Goal: Task Accomplishment & Management: Use online tool/utility

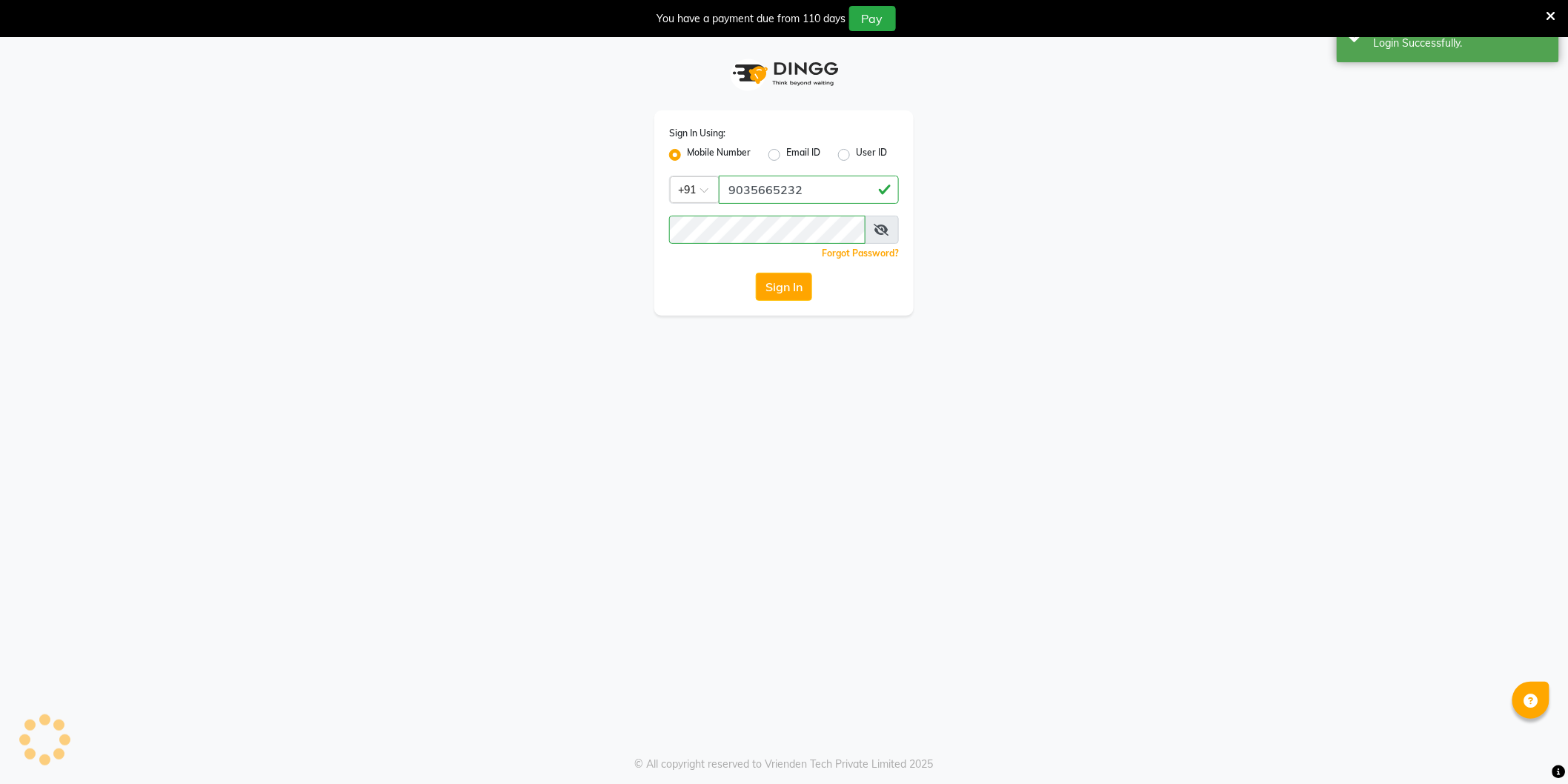
select select "106"
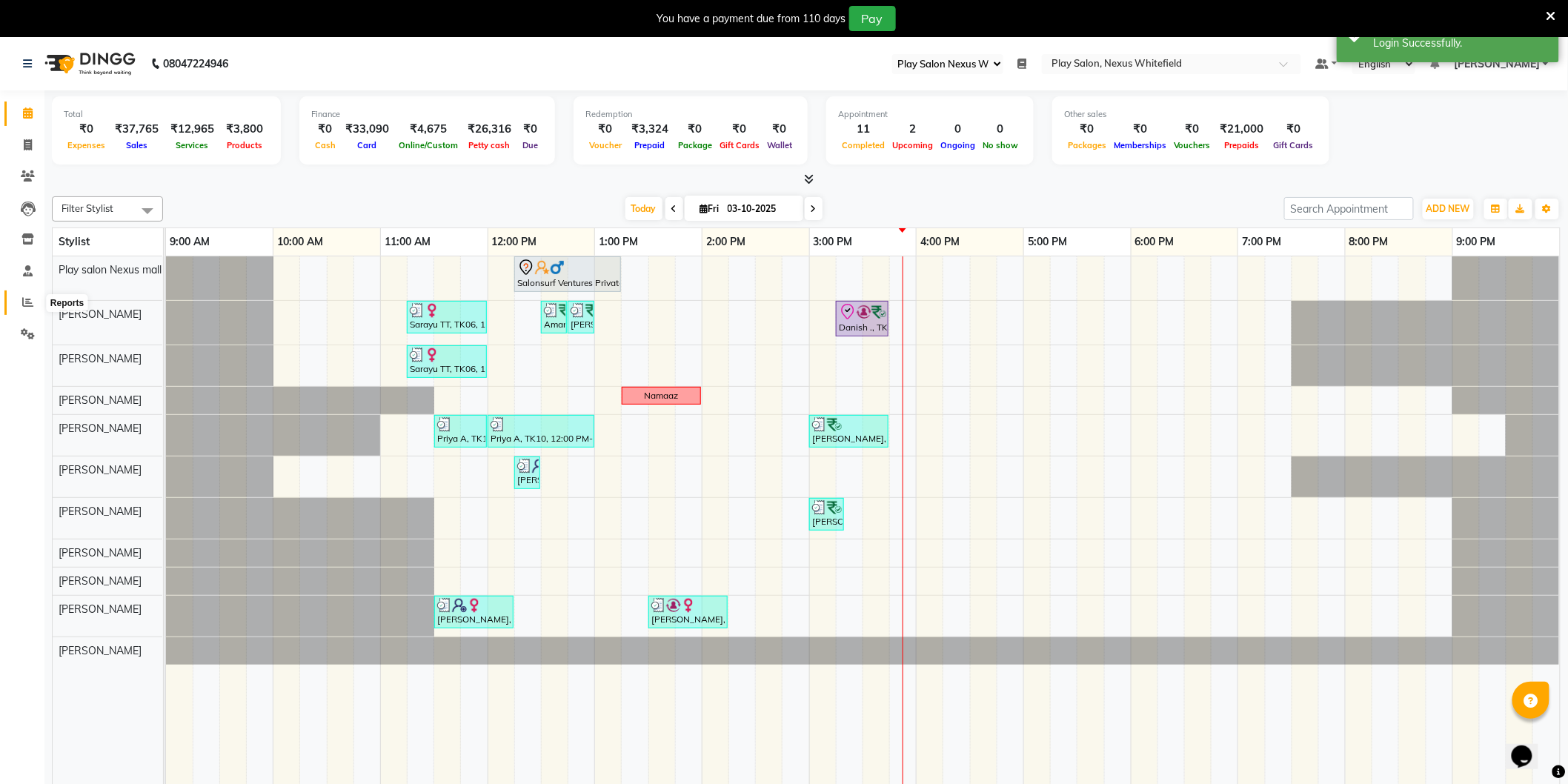
click at [26, 301] on icon at bounding box center [28, 303] width 11 height 11
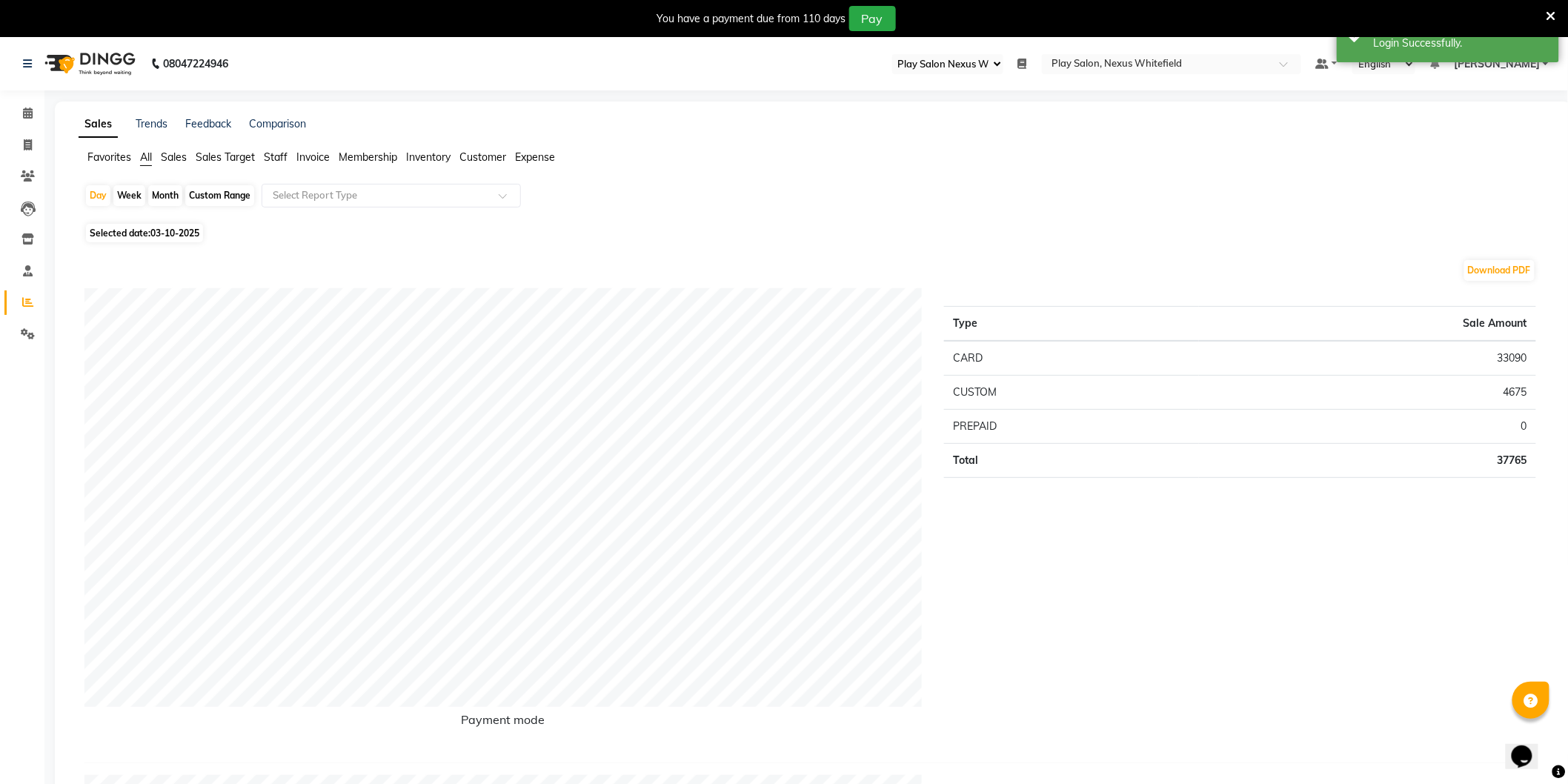
click at [167, 197] on div "Month" at bounding box center [165, 196] width 34 height 21
select select "10"
select select "2025"
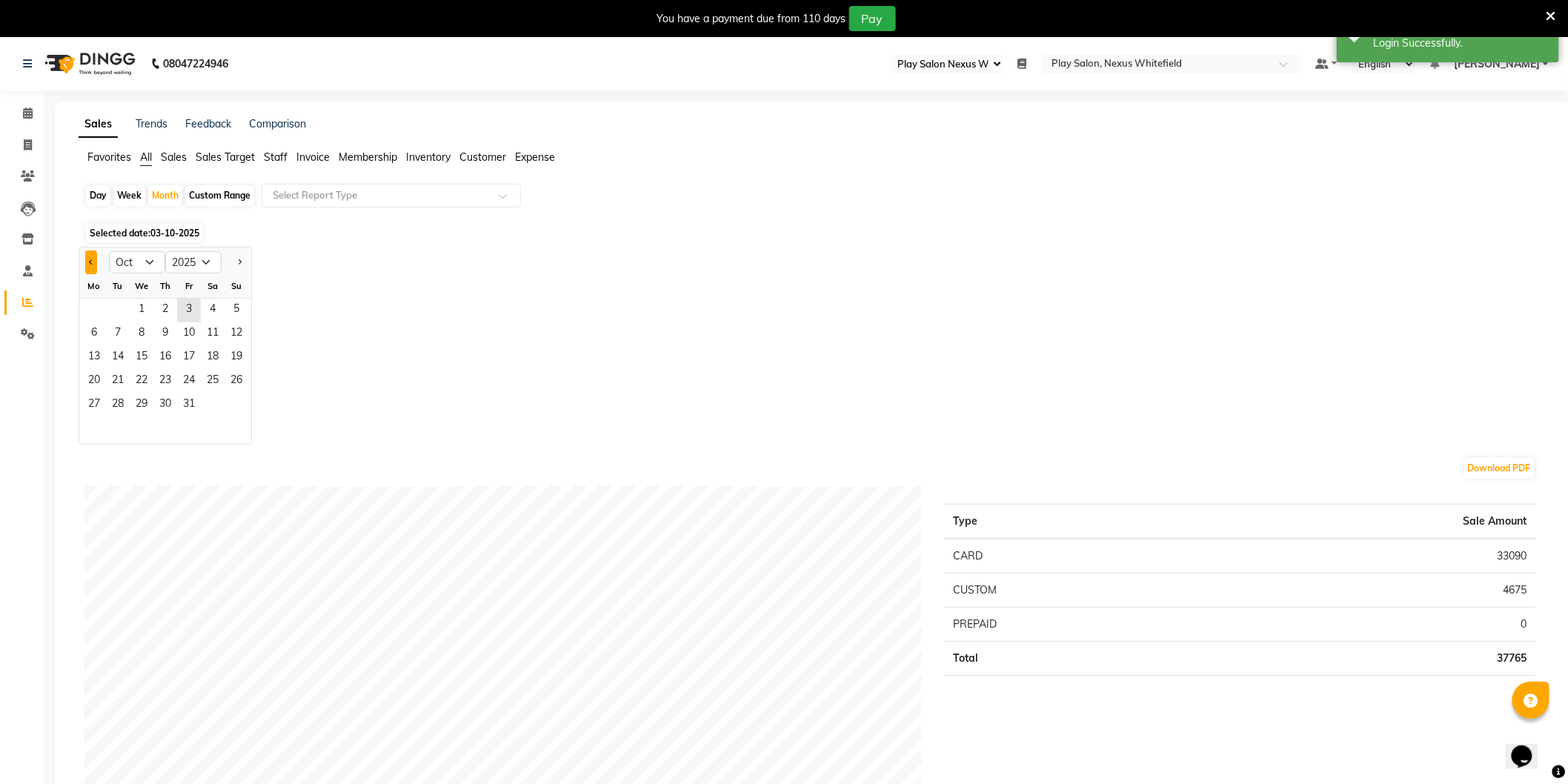
click at [91, 261] on span "Previous month" at bounding box center [92, 261] width 6 height 6
select select "9"
click at [119, 405] on span "30" at bounding box center [117, 405] width 23 height 23
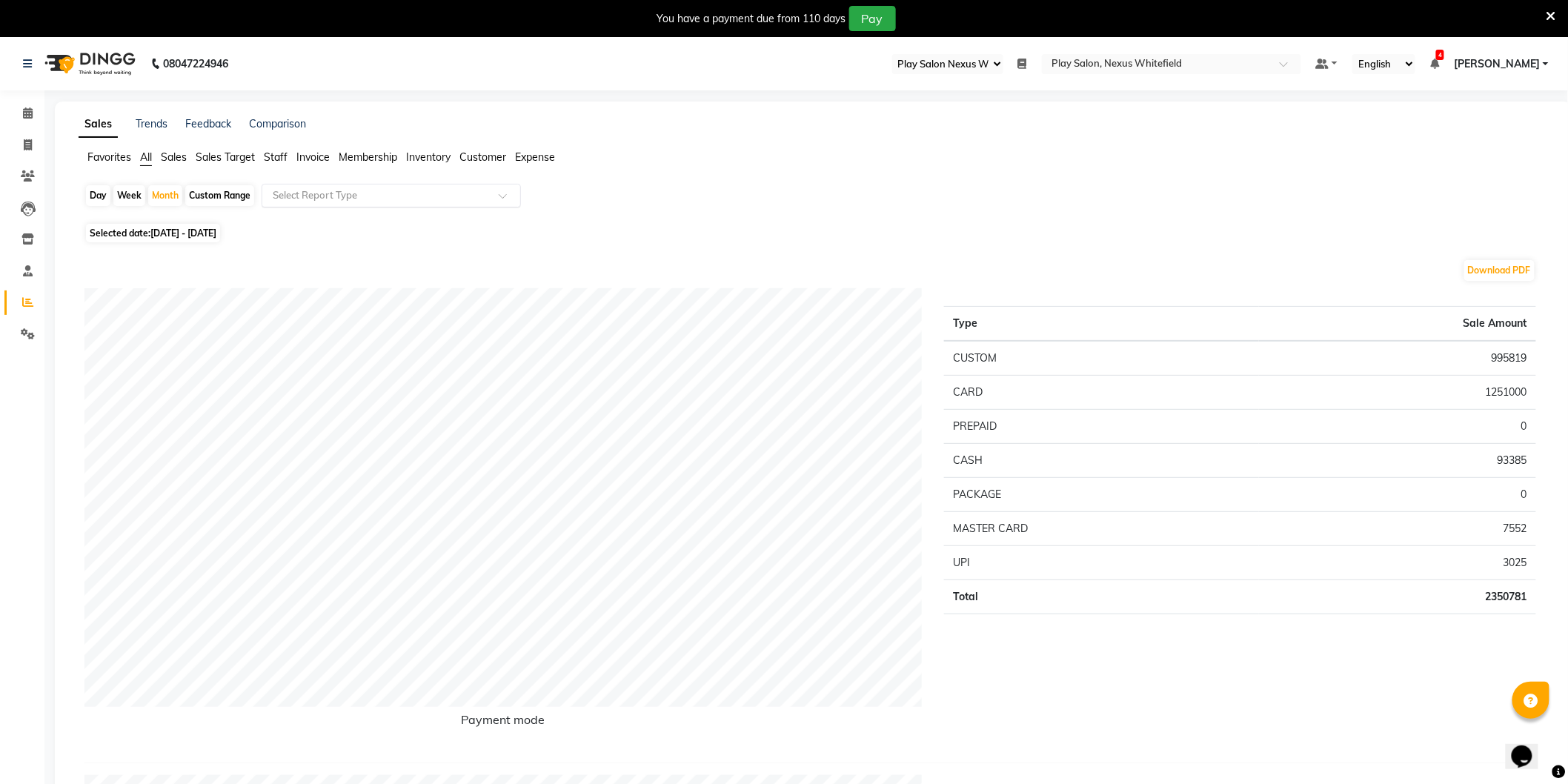
click at [335, 188] on input "text" at bounding box center [376, 196] width 213 height 15
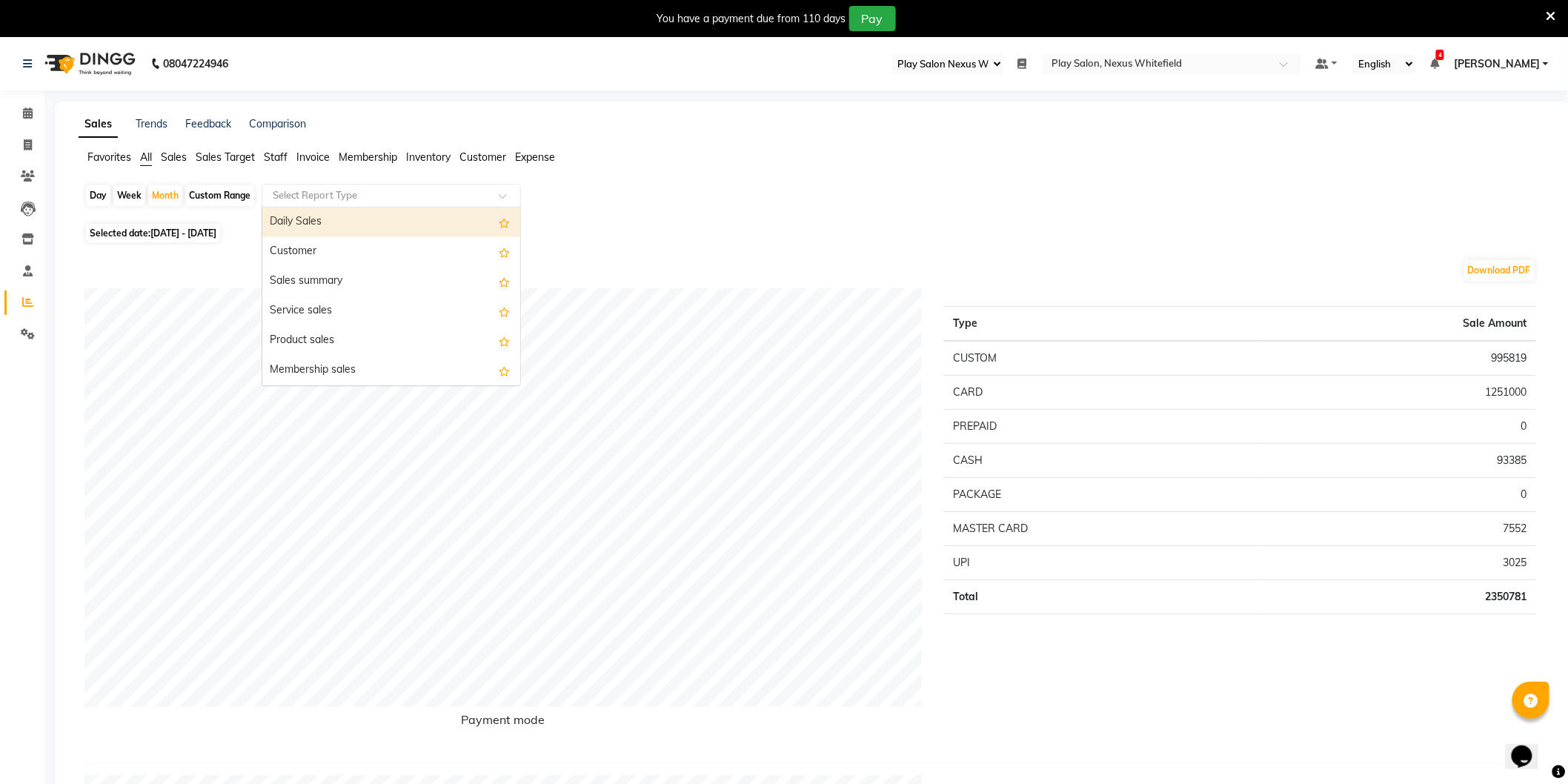
click at [334, 222] on div "Daily Sales" at bounding box center [390, 223] width 257 height 30
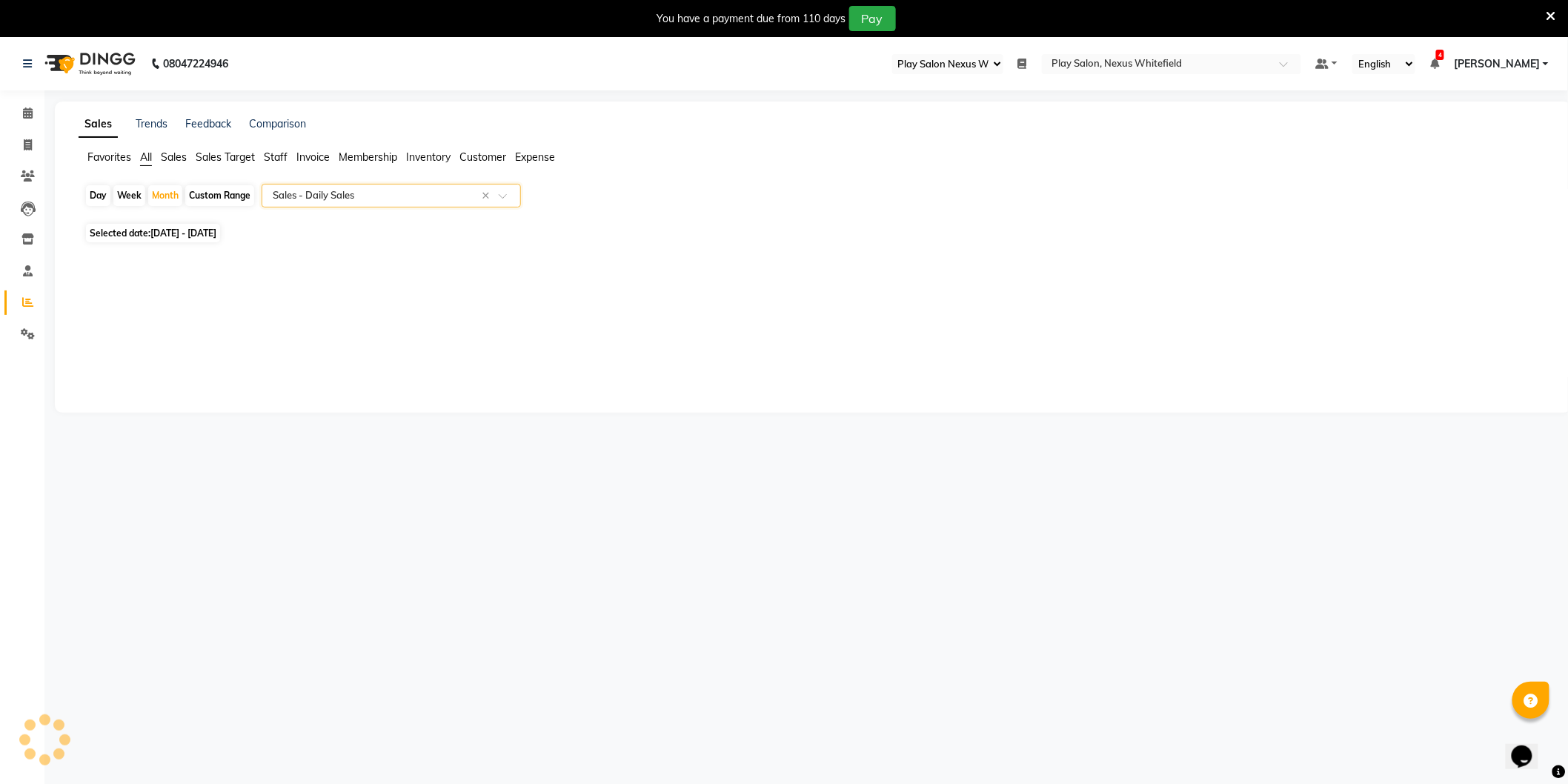
select select "full_report"
select select "csv"
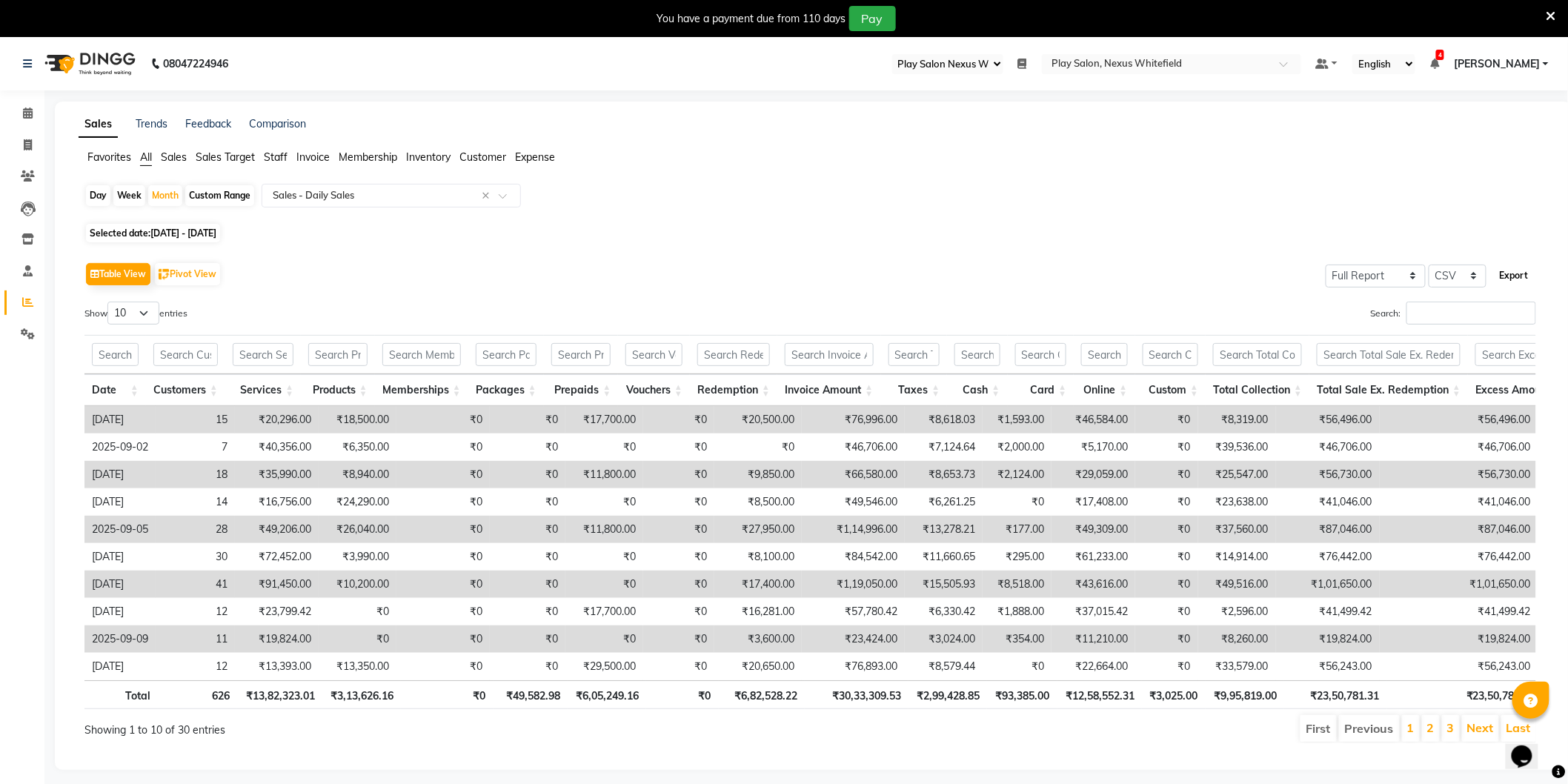
click at [1508, 273] on button "Export" at bounding box center [1515, 275] width 41 height 25
click at [27, 119] on icon at bounding box center [28, 113] width 9 height 11
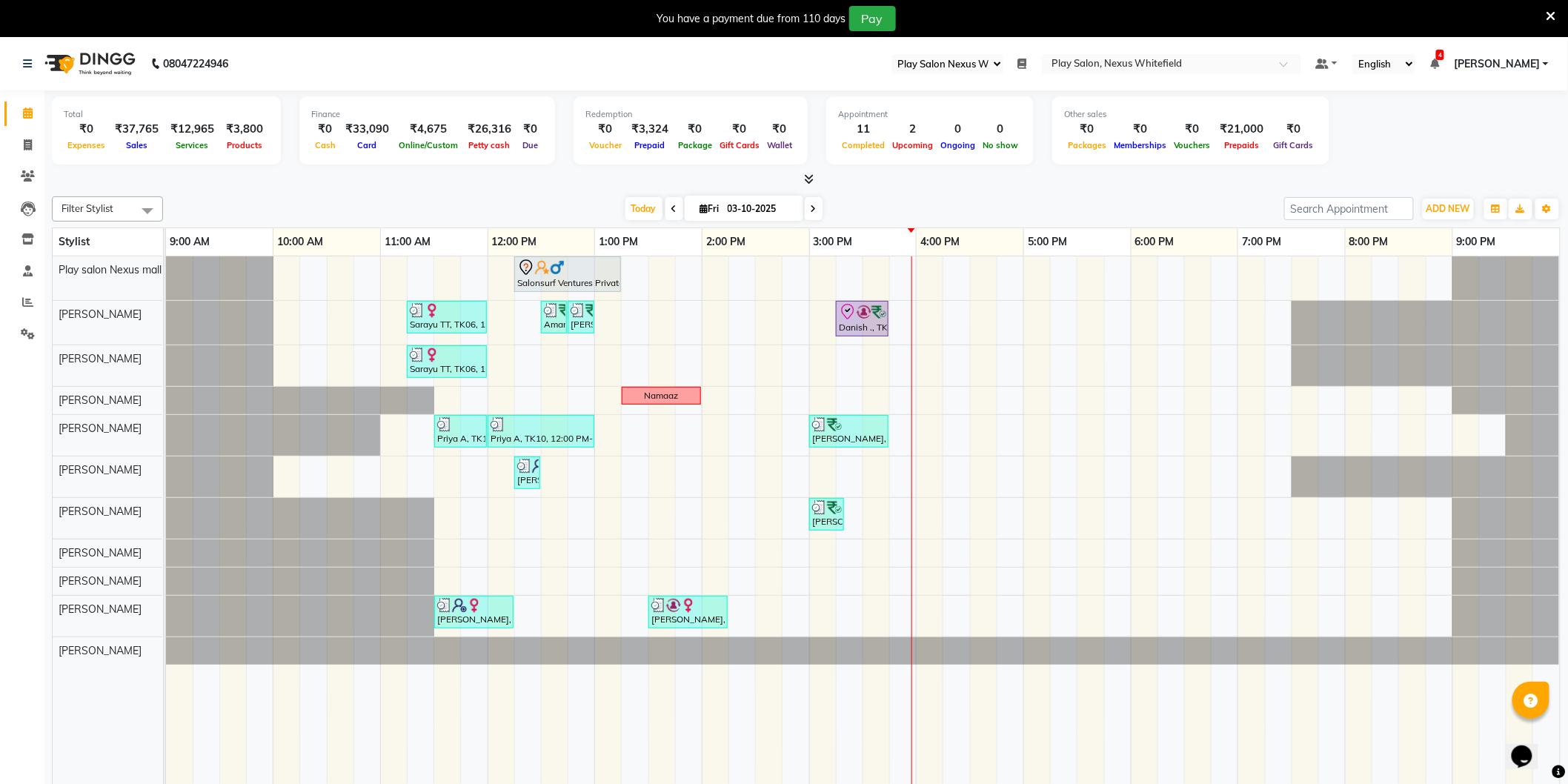
click at [1512, 64] on span "[PERSON_NAME]" at bounding box center [1497, 64] width 86 height 16
click at [1480, 141] on link "Sign out" at bounding box center [1473, 139] width 136 height 23
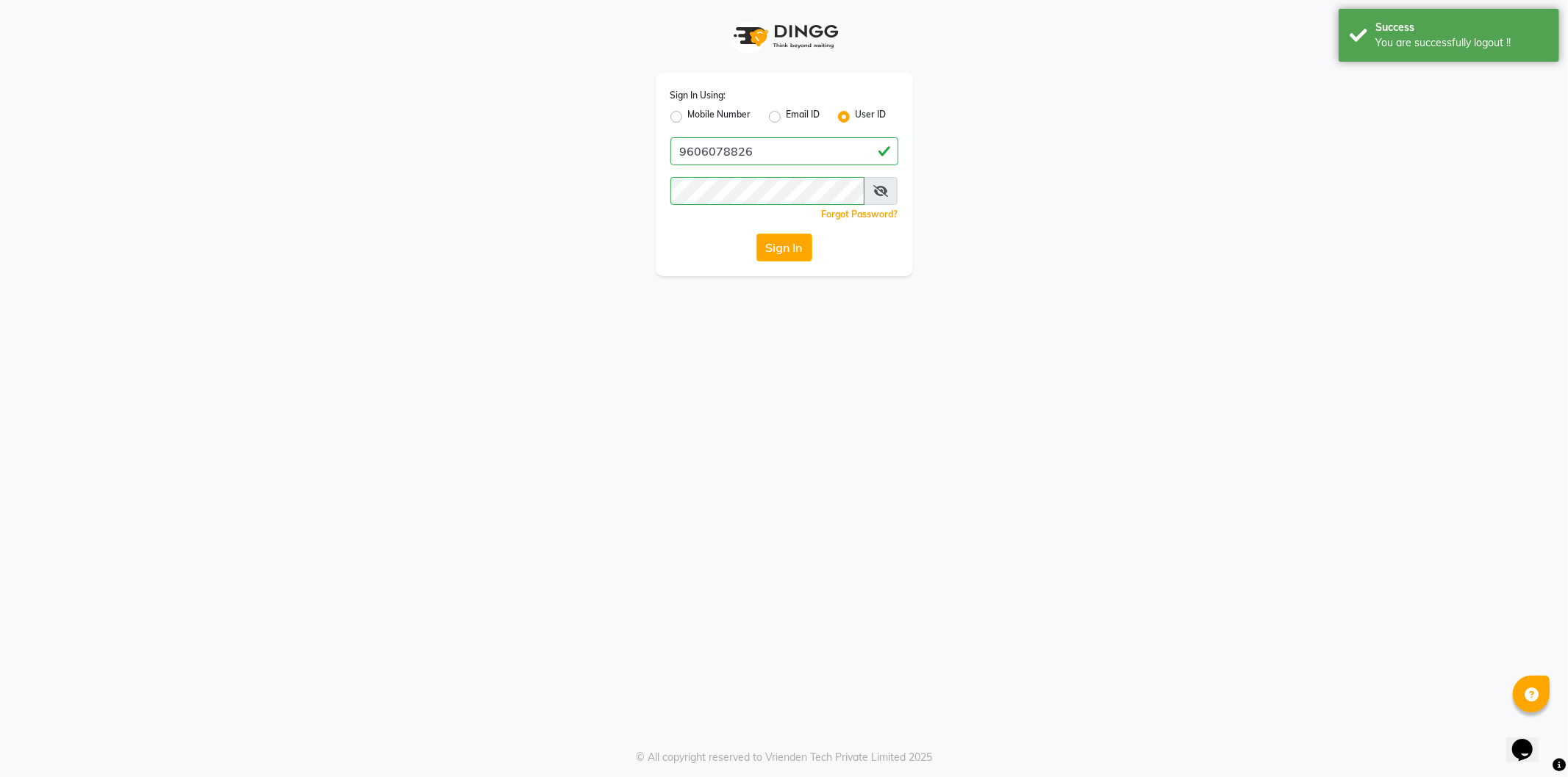
click at [688, 114] on label "Mobile Number" at bounding box center [720, 116] width 63 height 18
click at [688, 114] on input "Mobile Number" at bounding box center [693, 112] width 9 height 9
radio input "true"
radio input "false"
click at [783, 156] on input "Username" at bounding box center [809, 151] width 178 height 28
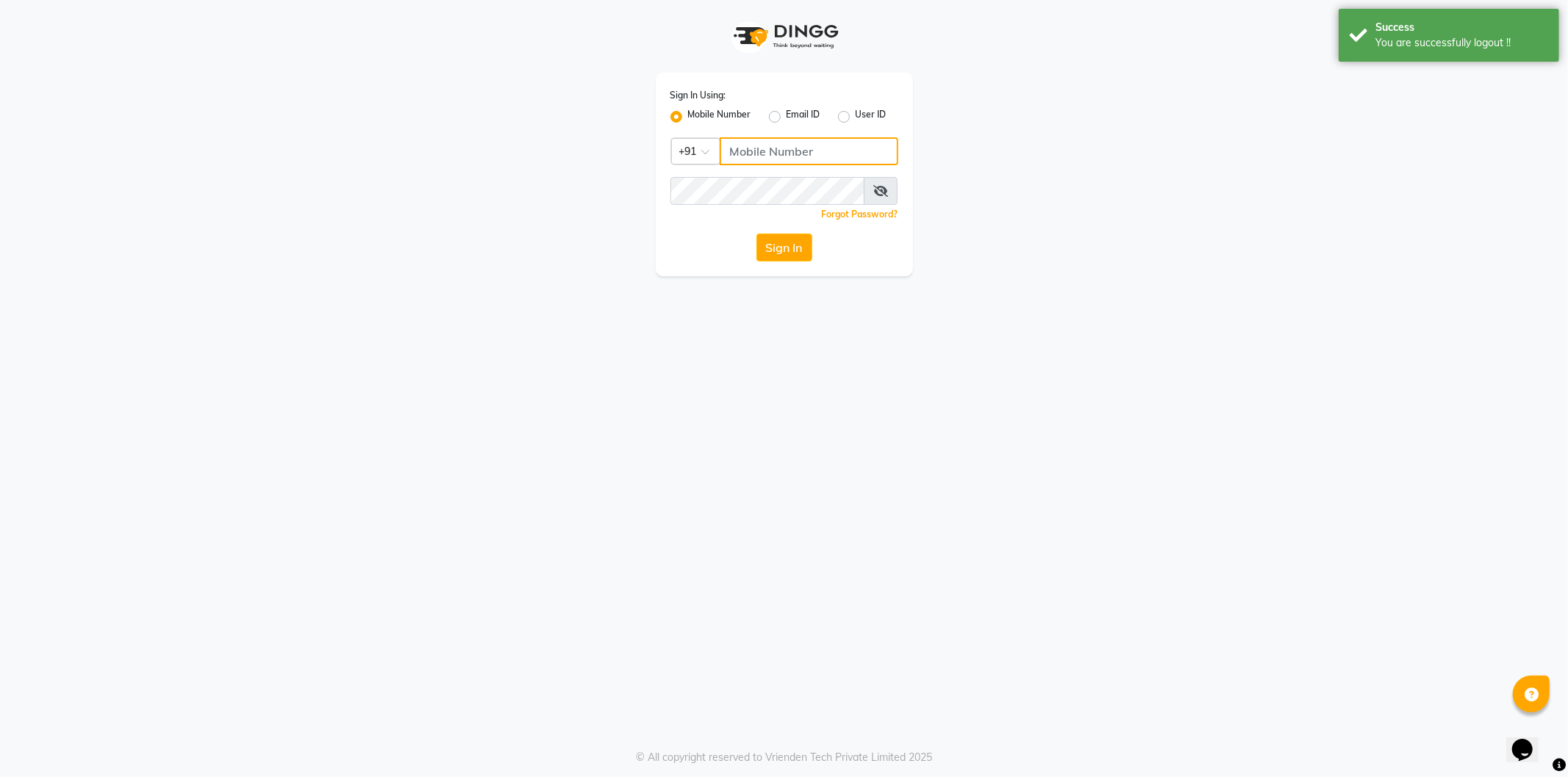
type input "9606078826"
click at [788, 242] on button "Sign In" at bounding box center [784, 248] width 56 height 28
